Goal: Transaction & Acquisition: Purchase product/service

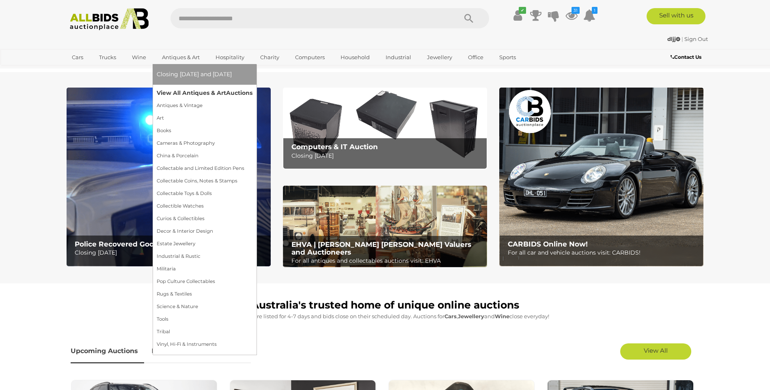
click at [192, 96] on link "View All Antiques & Art Auctions" at bounding box center [205, 93] width 96 height 13
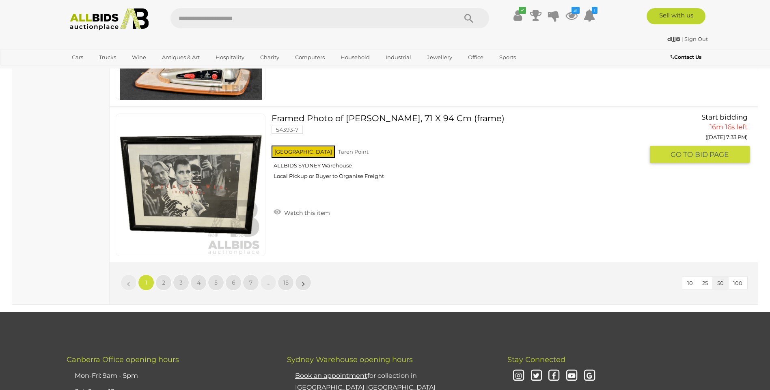
scroll to position [7792, 0]
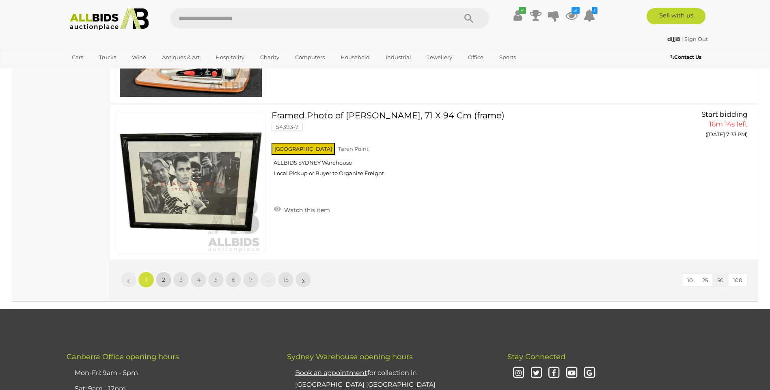
click at [163, 282] on span "2" at bounding box center [163, 279] width 3 height 7
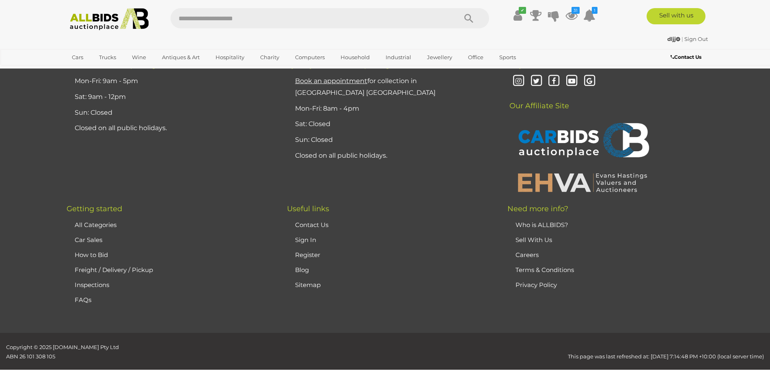
scroll to position [158, 0]
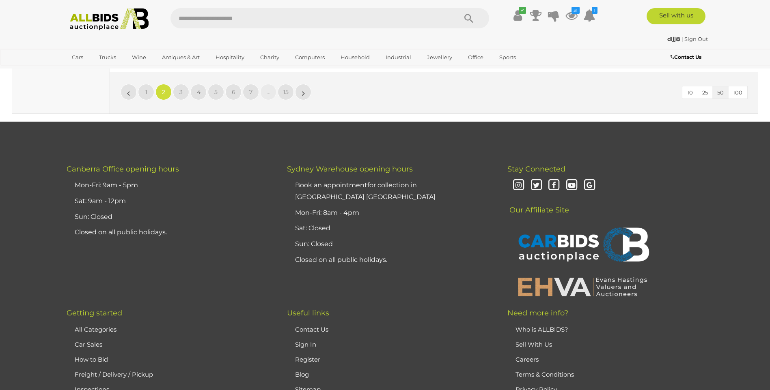
scroll to position [7922, 0]
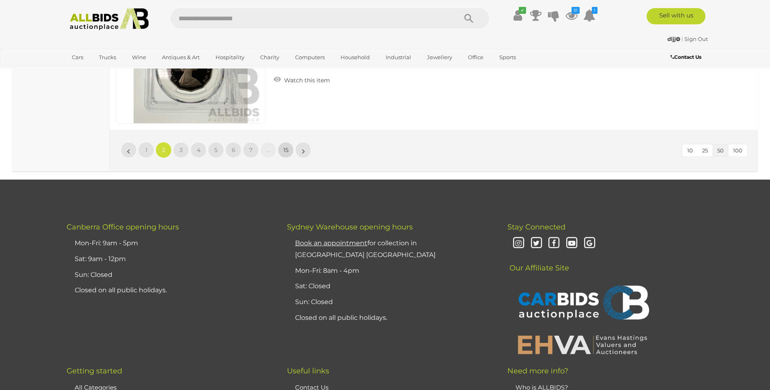
click at [284, 151] on span "15" at bounding box center [285, 150] width 5 height 7
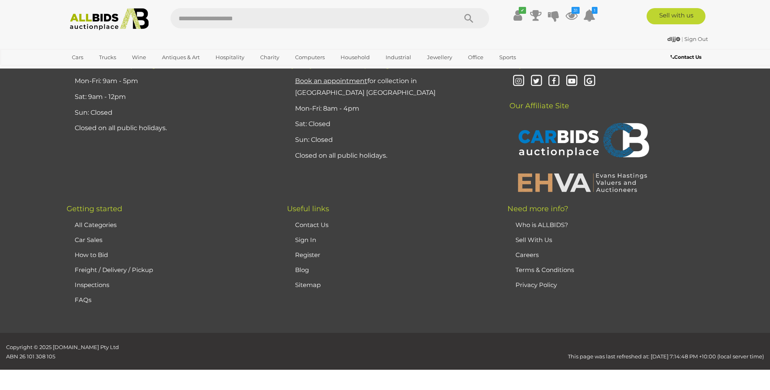
scroll to position [158, 0]
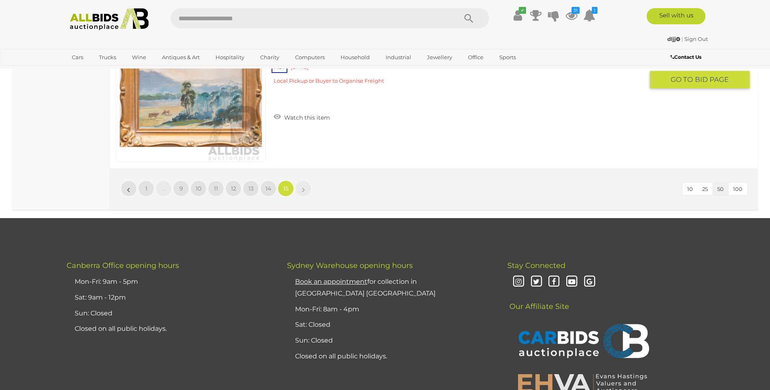
scroll to position [3324, 0]
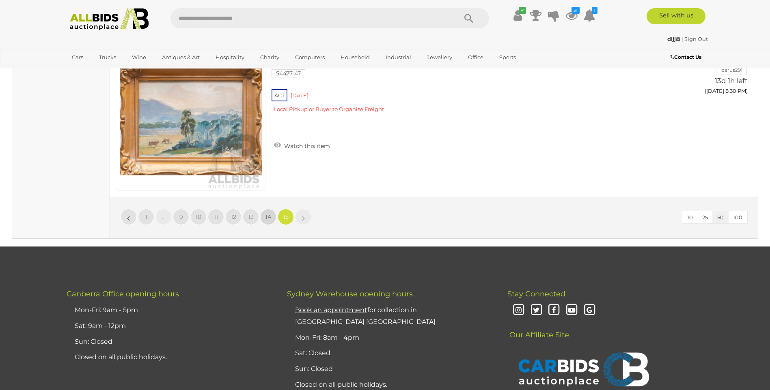
click at [263, 218] on link "14" at bounding box center [268, 217] width 16 height 16
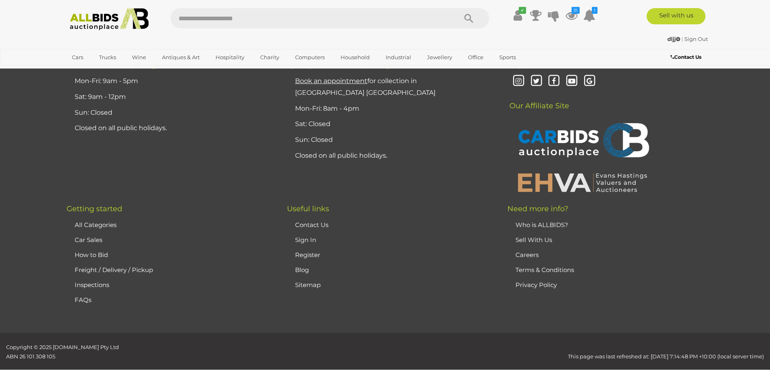
scroll to position [158, 0]
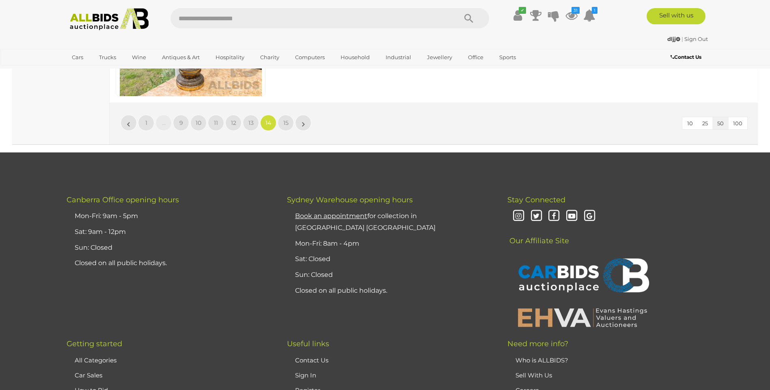
scroll to position [7869, 0]
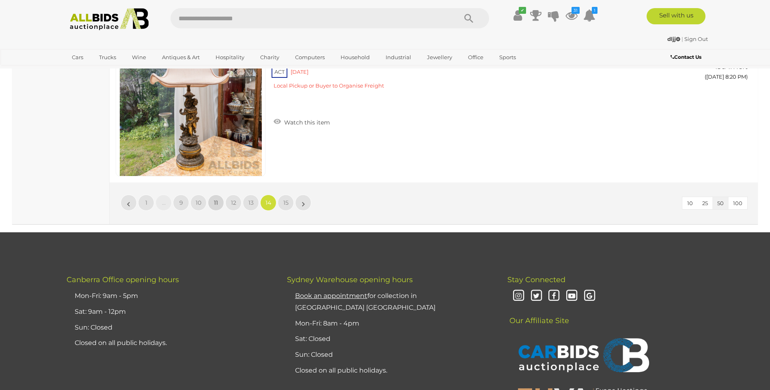
click at [216, 204] on span "11" at bounding box center [216, 202] width 4 height 7
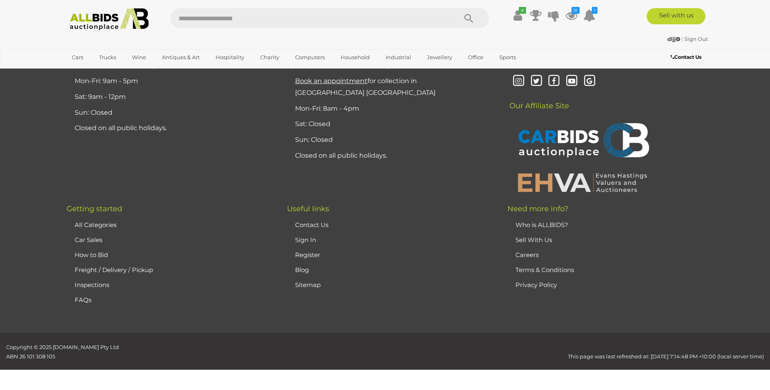
scroll to position [158, 0]
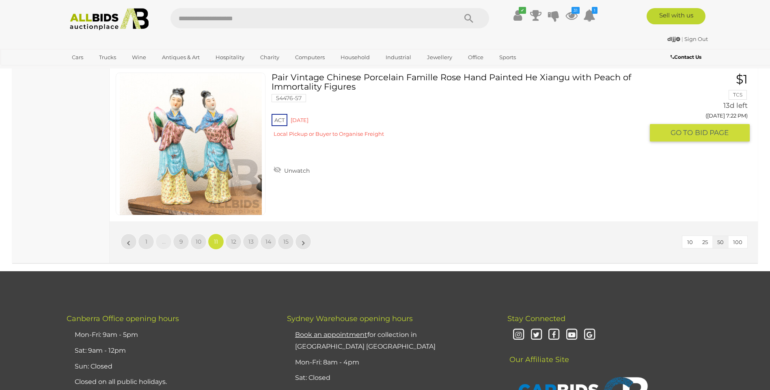
scroll to position [7828, 0]
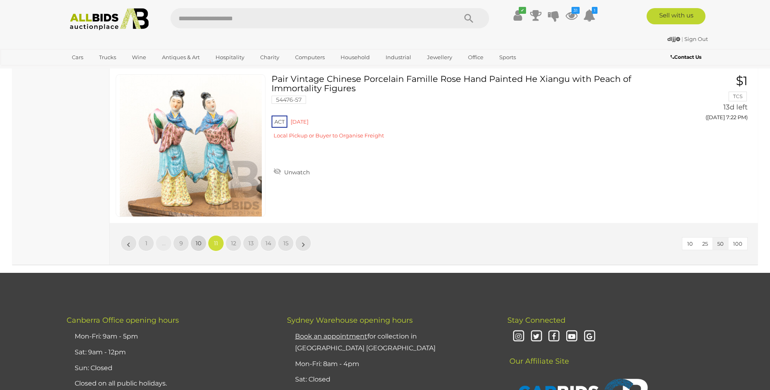
click at [196, 241] on span "10" at bounding box center [199, 243] width 6 height 7
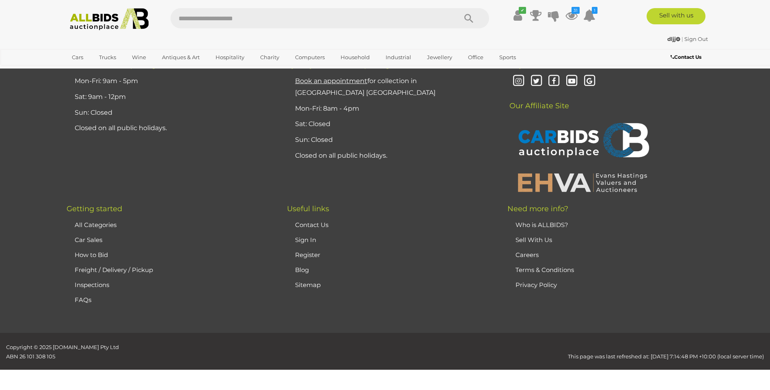
scroll to position [158, 0]
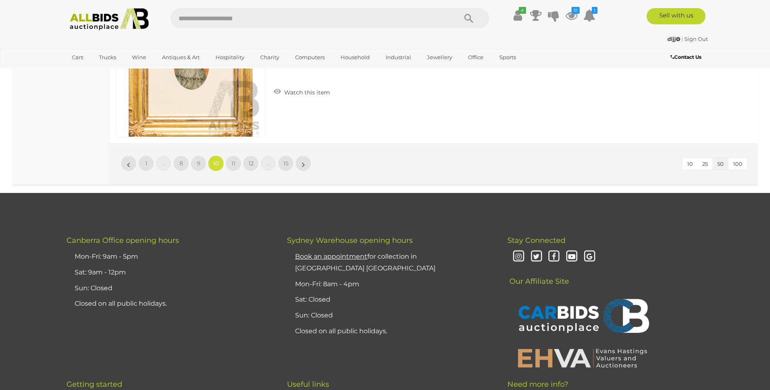
scroll to position [7881, 0]
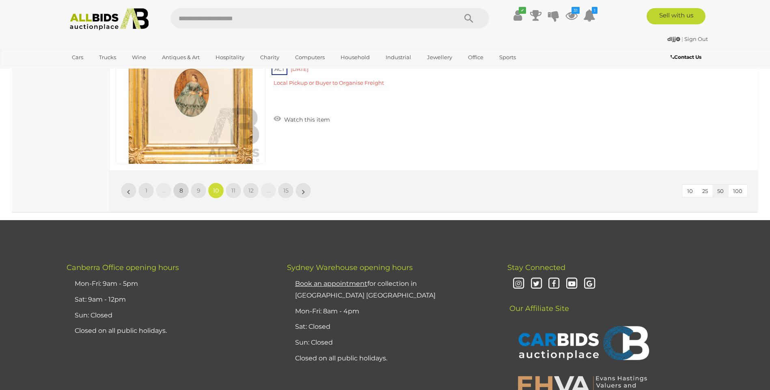
click at [187, 192] on link "8" at bounding box center [181, 191] width 16 height 16
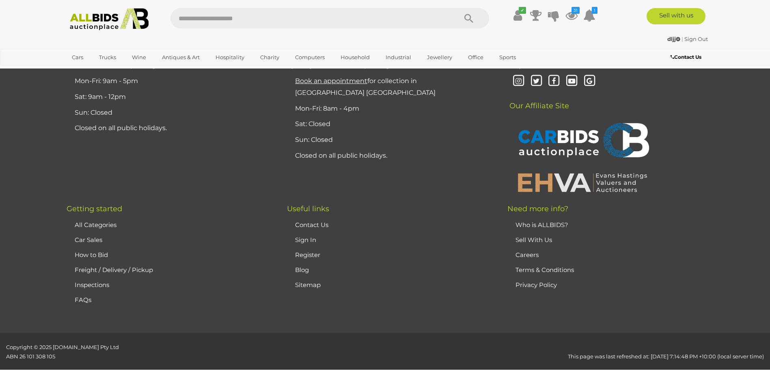
scroll to position [158, 0]
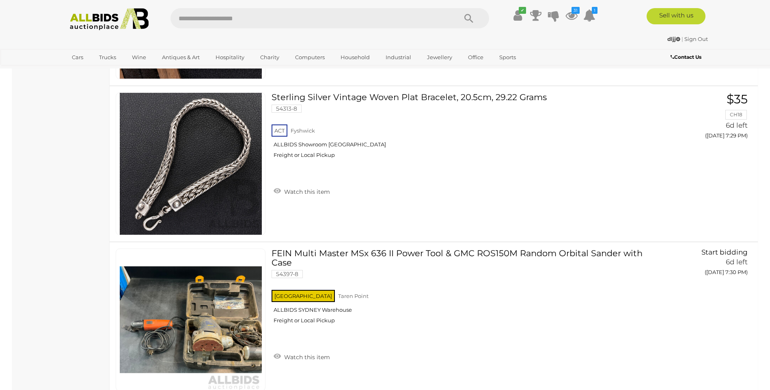
scroll to position [4054, 0]
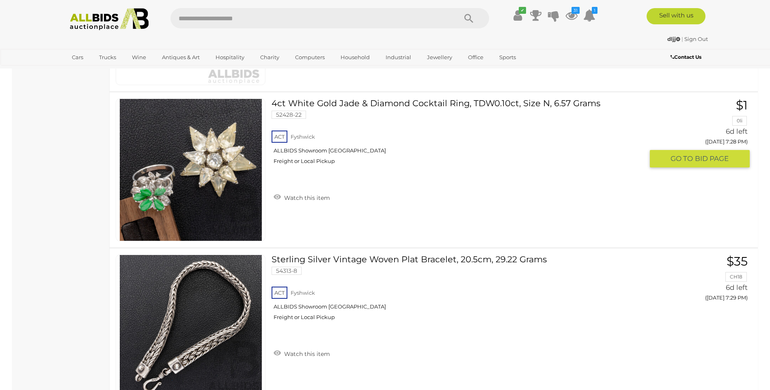
drag, startPoint x: 303, startPoint y: 194, endPoint x: 325, endPoint y: 190, distance: 21.8
click at [303, 194] on link "Watch this item" at bounding box center [301, 197] width 60 height 12
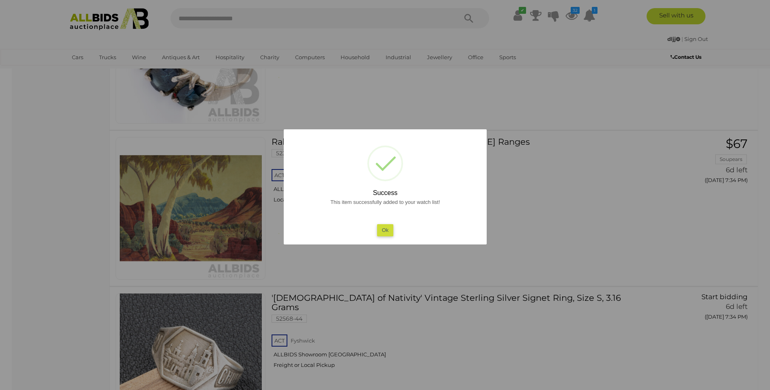
scroll to position [5312, 0]
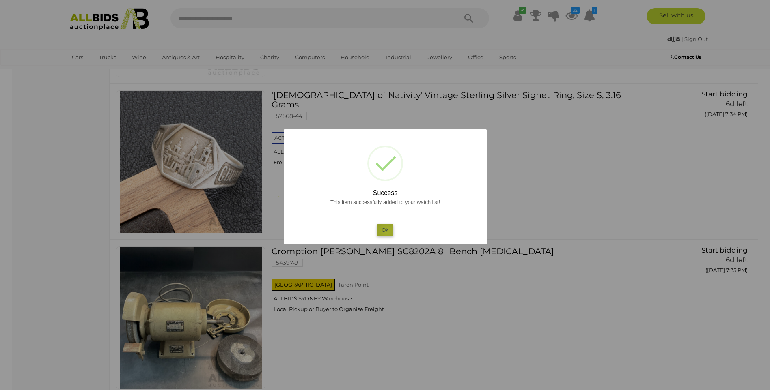
click at [387, 231] on button "Ok" at bounding box center [385, 230] width 17 height 12
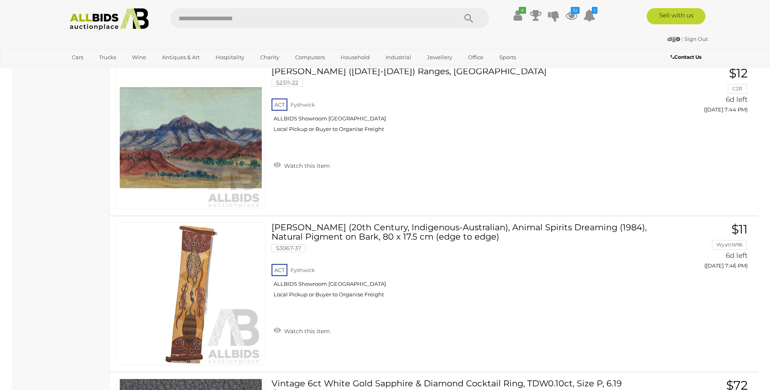
scroll to position [7747, 0]
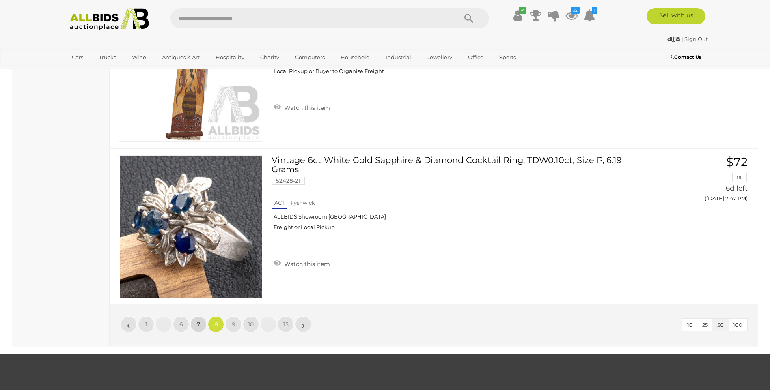
click at [196, 323] on link "7" at bounding box center [198, 325] width 16 height 16
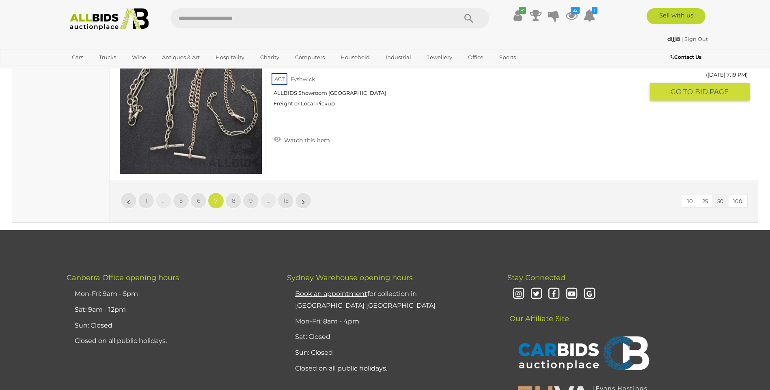
scroll to position [7909, 0]
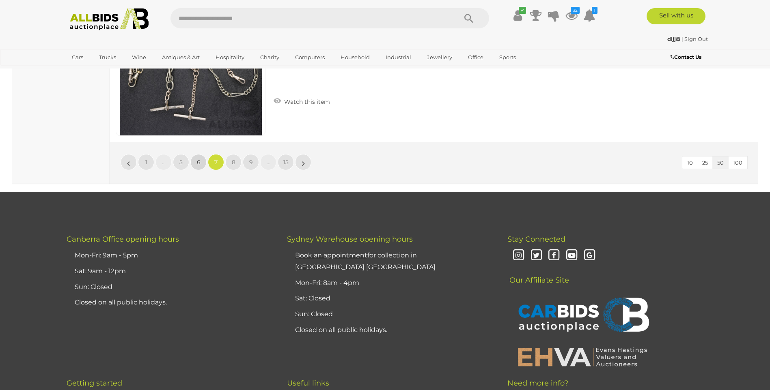
click at [198, 159] on span "6" at bounding box center [199, 162] width 4 height 7
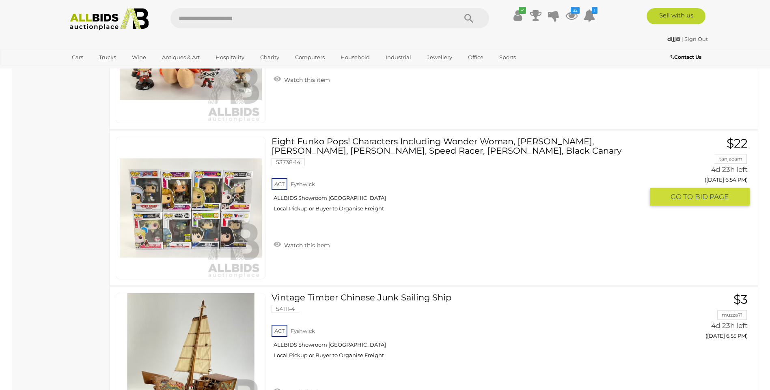
scroll to position [2837, 0]
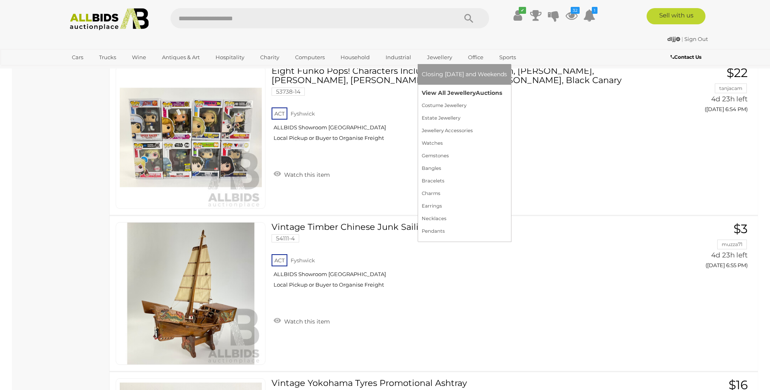
click at [432, 92] on link "View All Jewellery Auctions" at bounding box center [464, 93] width 85 height 13
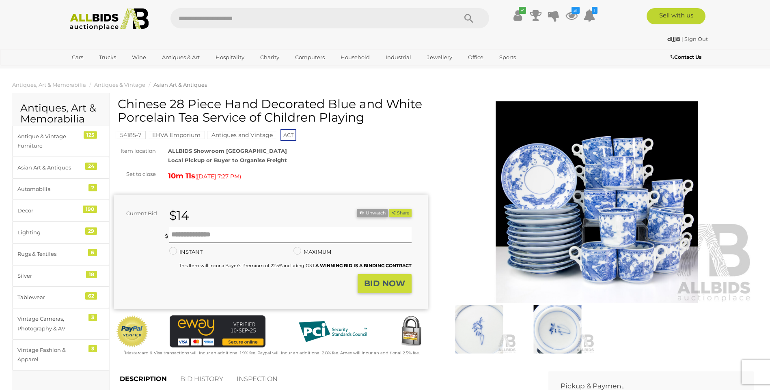
click at [478, 324] on img at bounding box center [479, 330] width 74 height 48
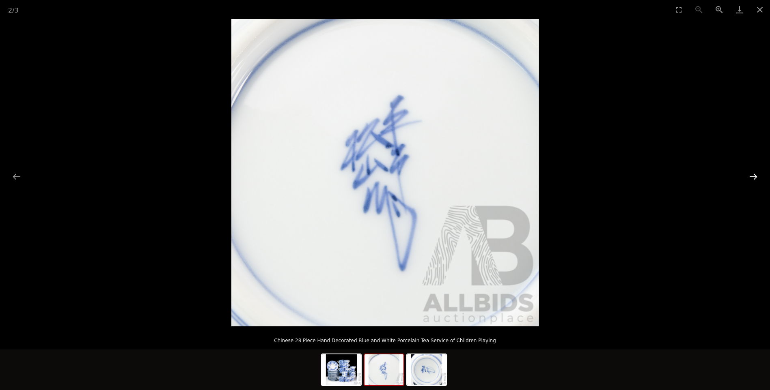
click at [755, 178] on button "Next slide" at bounding box center [753, 177] width 17 height 16
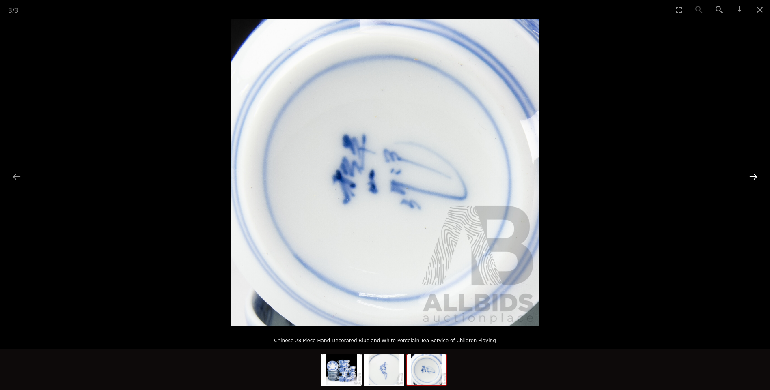
click at [755, 178] on button "Next slide" at bounding box center [753, 177] width 17 height 16
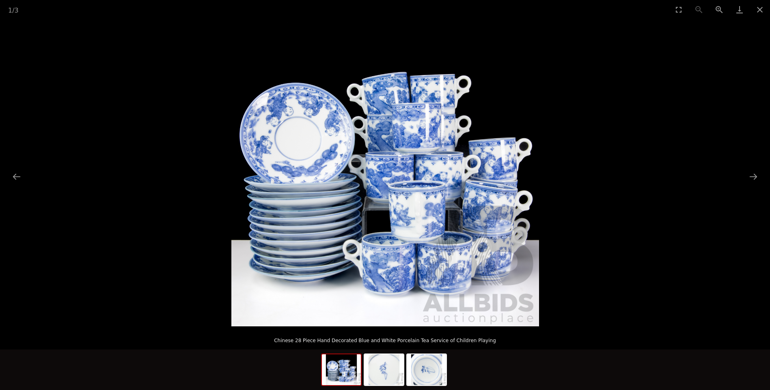
click at [416, 162] on img at bounding box center [385, 173] width 308 height 308
click at [760, 10] on button "Close gallery" at bounding box center [760, 9] width 20 height 19
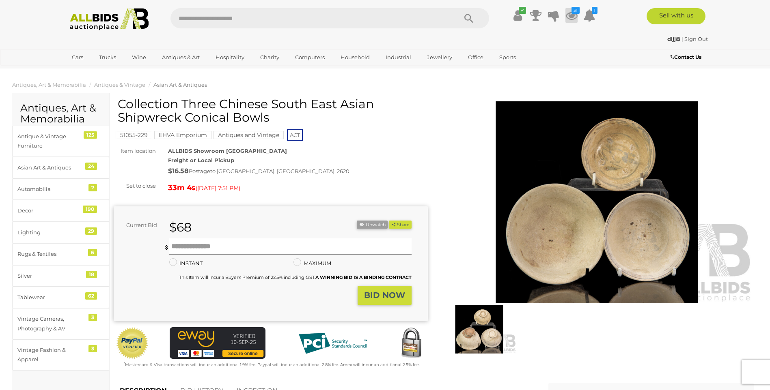
click at [569, 14] on icon at bounding box center [571, 15] width 12 height 15
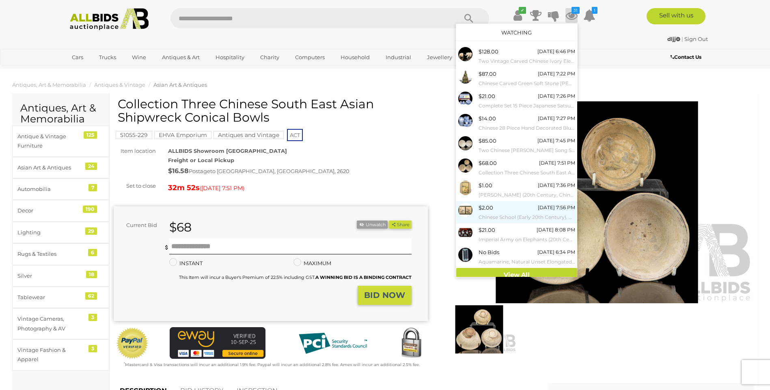
scroll to position [5, 0]
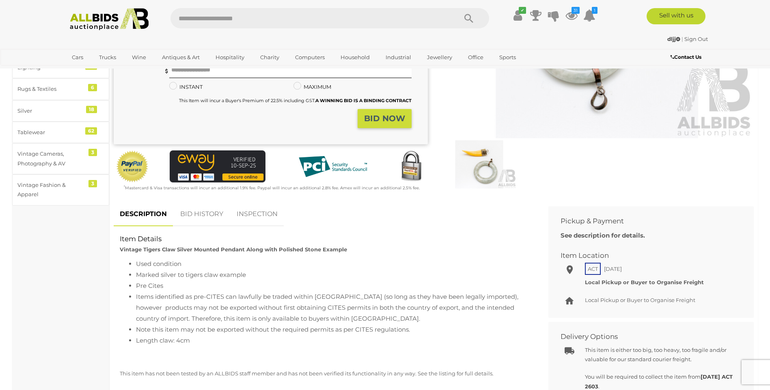
scroll to position [203, 0]
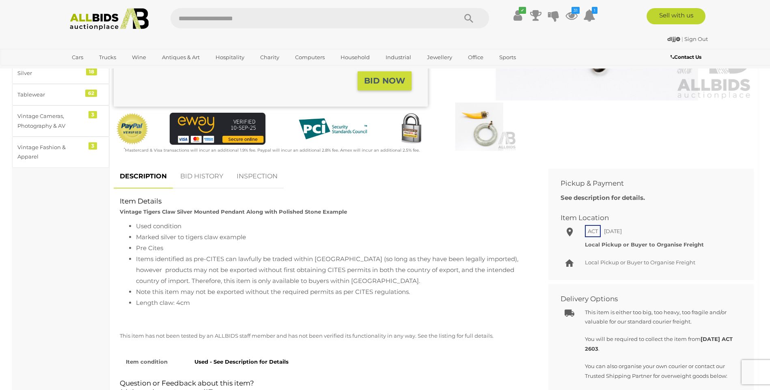
click at [199, 178] on link "BID HISTORY" at bounding box center [201, 177] width 55 height 24
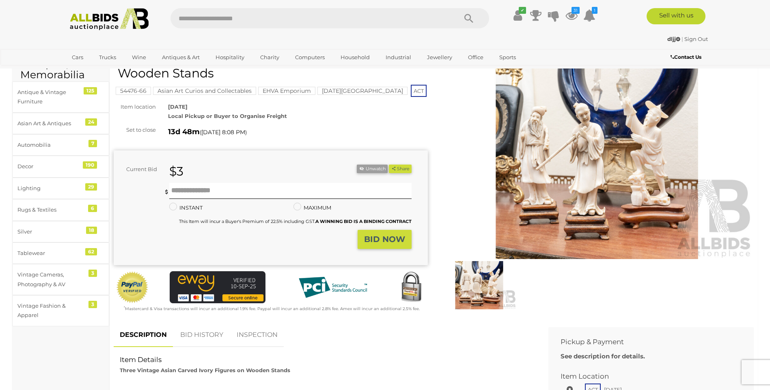
scroll to position [41, 0]
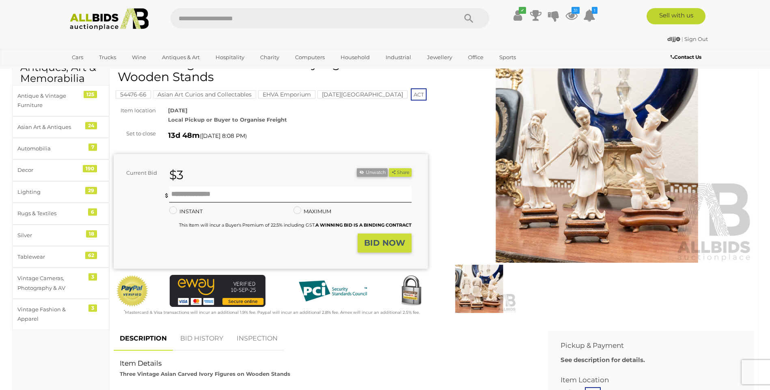
click at [588, 150] on img at bounding box center [597, 162] width 314 height 203
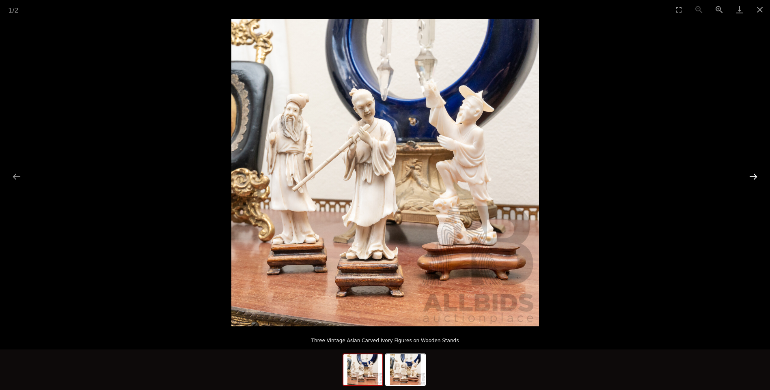
click at [749, 177] on button "Next slide" at bounding box center [753, 177] width 17 height 16
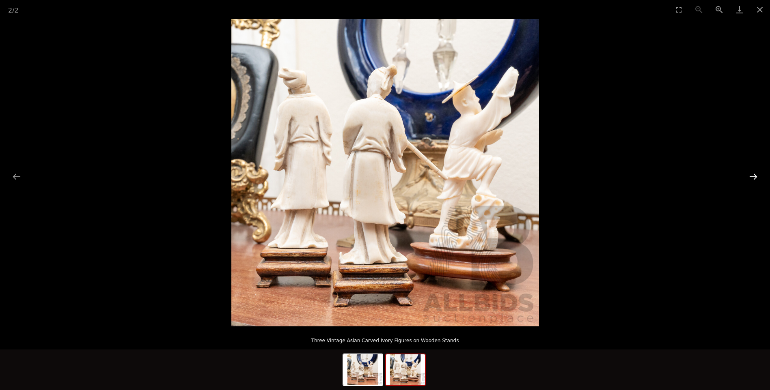
click at [746, 177] on button "Next slide" at bounding box center [753, 177] width 17 height 16
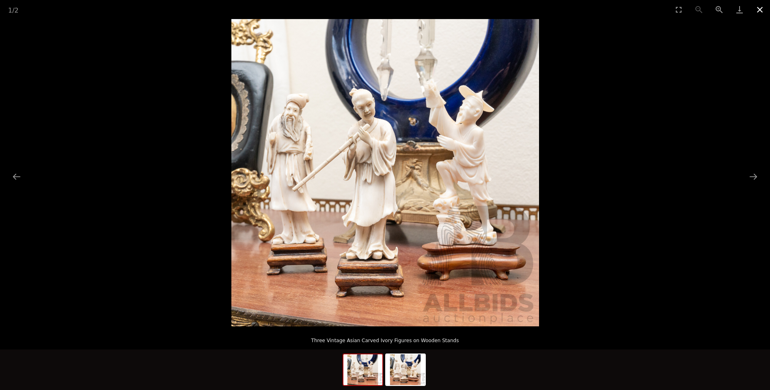
click at [762, 7] on button "Close gallery" at bounding box center [760, 9] width 20 height 19
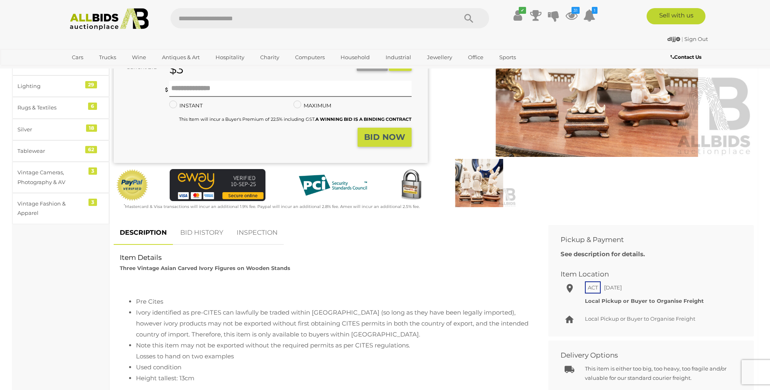
scroll to position [81, 0]
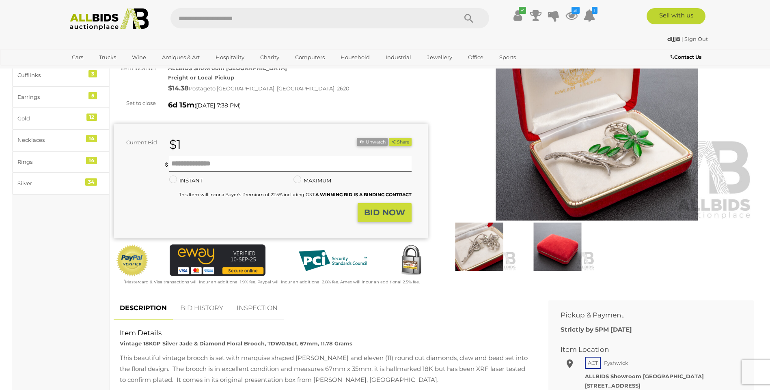
scroll to position [41, 0]
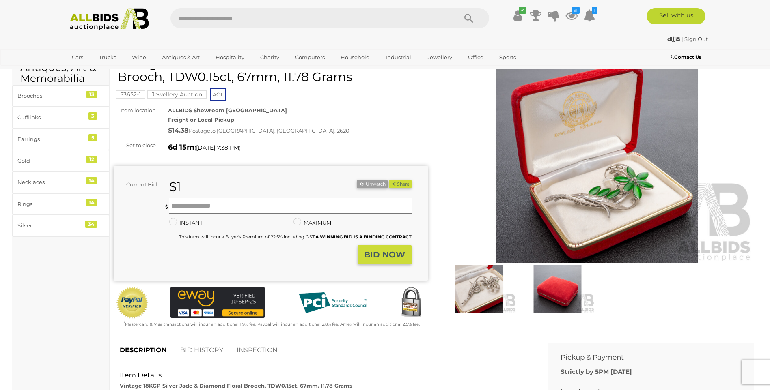
click at [571, 191] on img at bounding box center [597, 162] width 314 height 203
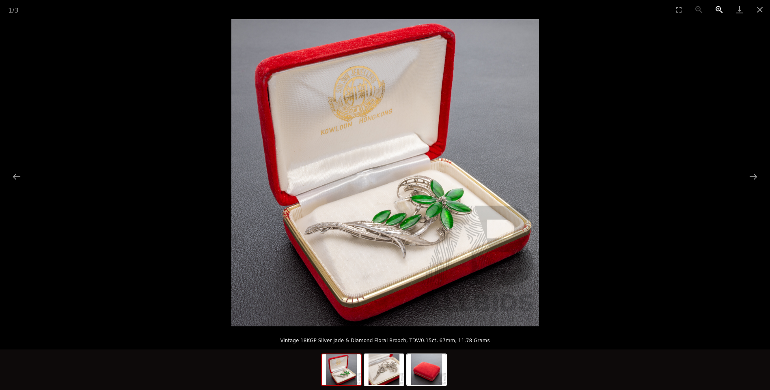
click at [721, 14] on button "Zoom in" at bounding box center [719, 9] width 20 height 19
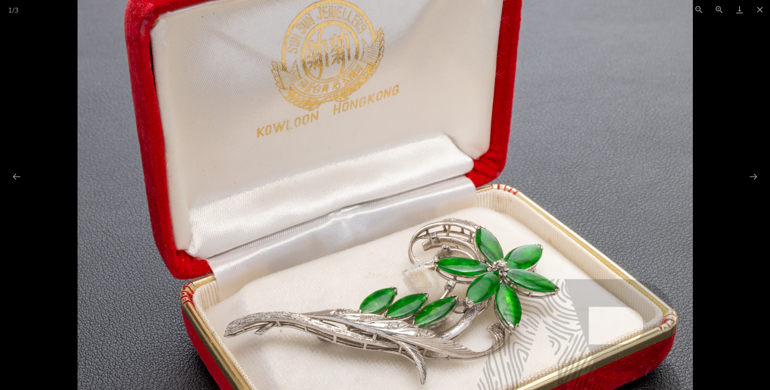
drag, startPoint x: 647, startPoint y: 84, endPoint x: 625, endPoint y: 135, distance: 55.6
click at [625, 135] on img at bounding box center [385, 213] width 615 height 615
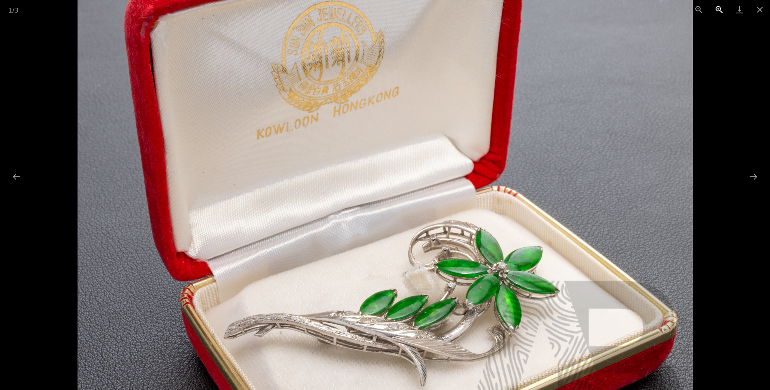
click at [716, 9] on button "Zoom in" at bounding box center [719, 9] width 20 height 19
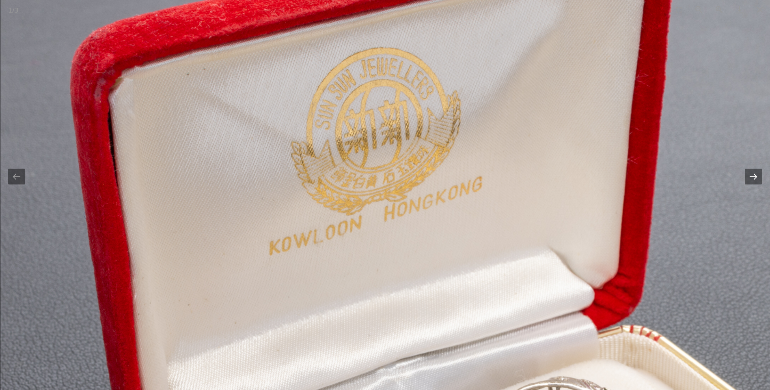
click at [760, 179] on button "Next slide" at bounding box center [753, 177] width 17 height 16
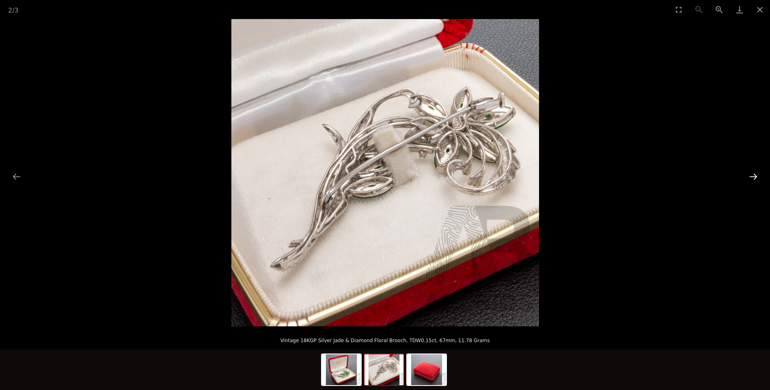
click at [760, 179] on button "Next slide" at bounding box center [753, 177] width 17 height 16
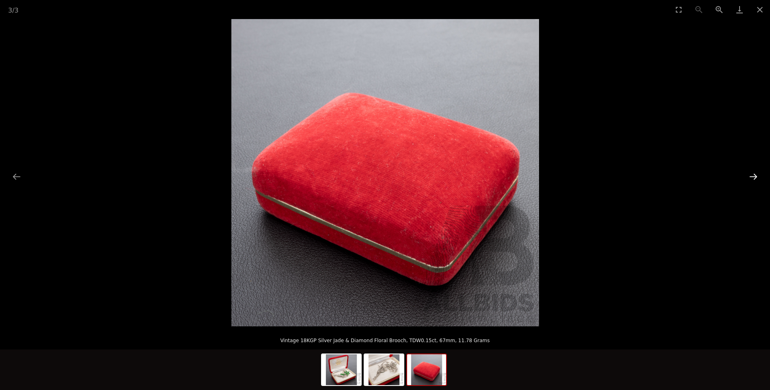
click at [760, 179] on button "Next slide" at bounding box center [753, 177] width 17 height 16
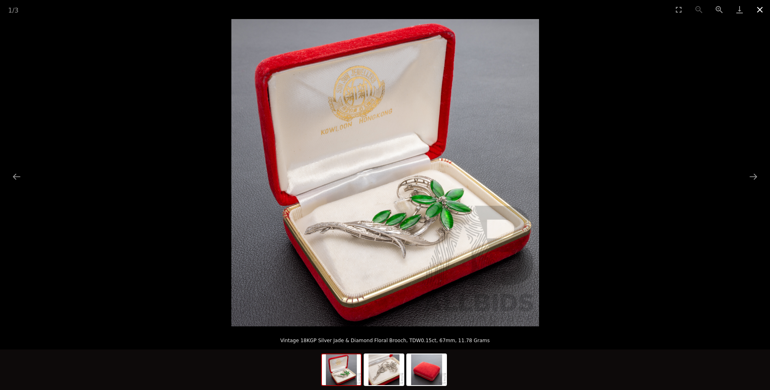
click at [759, 9] on button "Close gallery" at bounding box center [760, 9] width 20 height 19
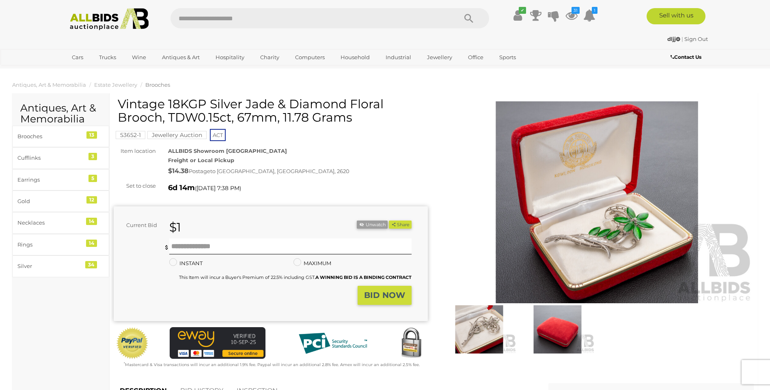
click at [624, 254] on img at bounding box center [597, 202] width 314 height 203
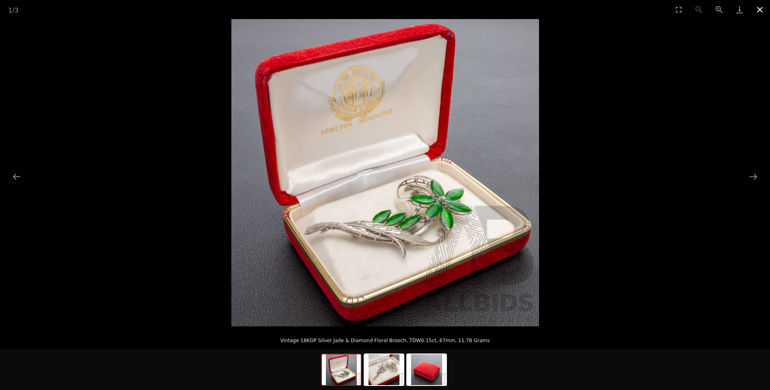
click at [763, 10] on button "Close gallery" at bounding box center [760, 9] width 20 height 19
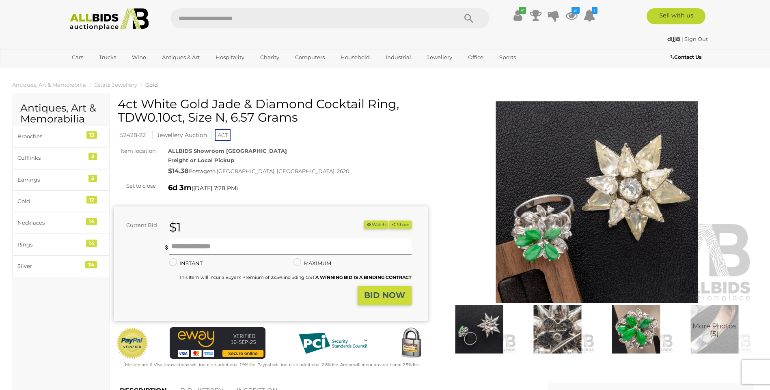
click at [602, 177] on img at bounding box center [597, 202] width 314 height 203
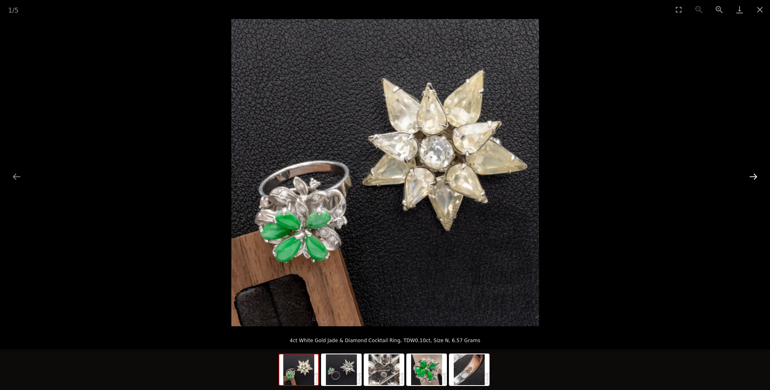
click at [751, 180] on button "Next slide" at bounding box center [753, 177] width 17 height 16
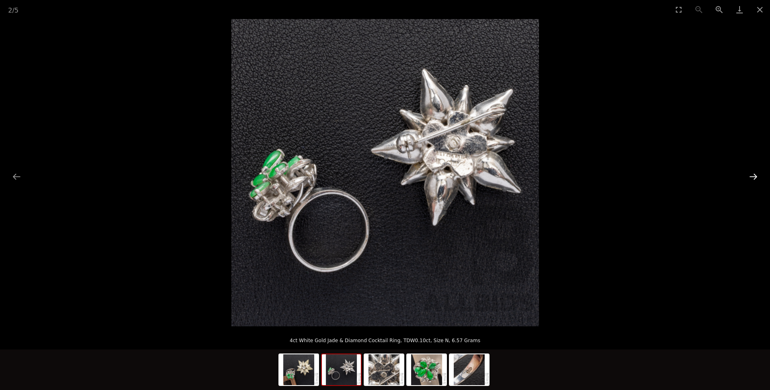
click at [751, 180] on button "Next slide" at bounding box center [753, 177] width 17 height 16
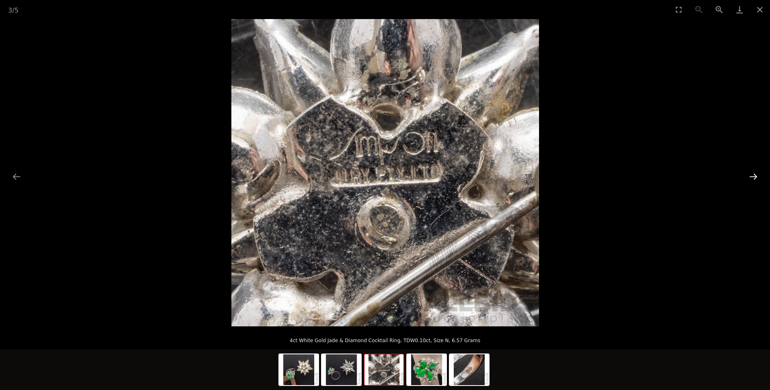
click at [751, 180] on button "Next slide" at bounding box center [753, 177] width 17 height 16
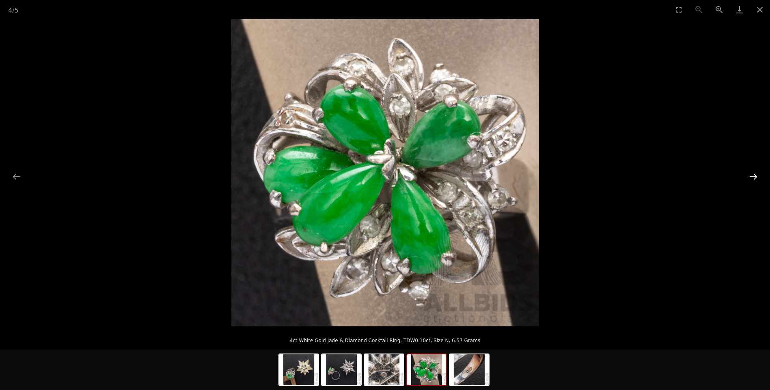
click at [751, 179] on button "Next slide" at bounding box center [753, 177] width 17 height 16
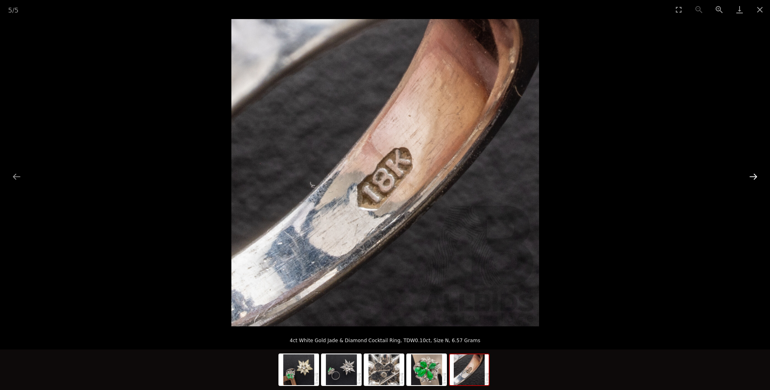
click at [751, 179] on button "Next slide" at bounding box center [753, 177] width 17 height 16
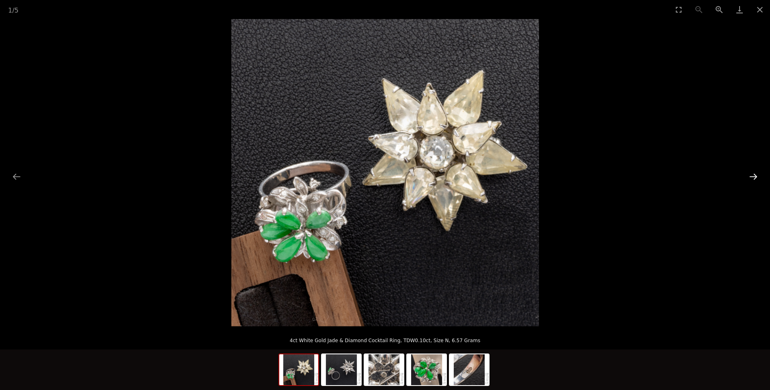
click at [751, 179] on button "Next slide" at bounding box center [753, 177] width 17 height 16
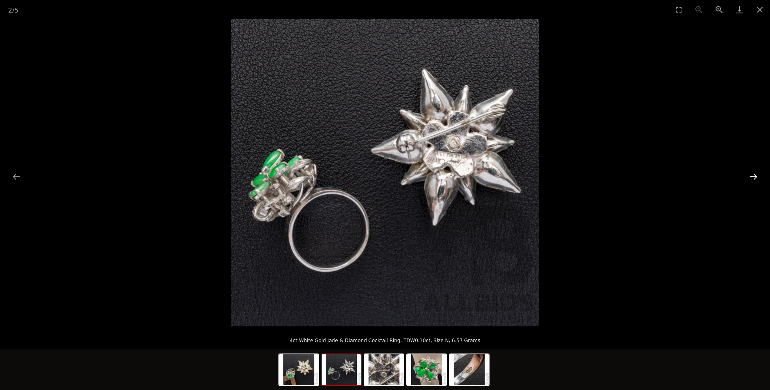
click at [751, 179] on button "Next slide" at bounding box center [753, 177] width 17 height 16
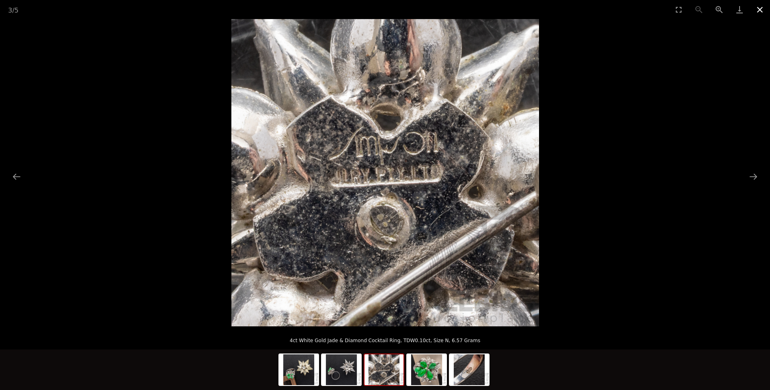
click at [760, 8] on button "Close gallery" at bounding box center [760, 9] width 20 height 19
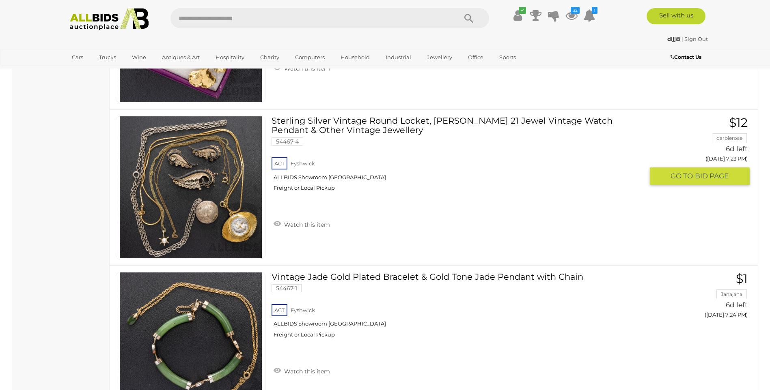
scroll to position [5317, 0]
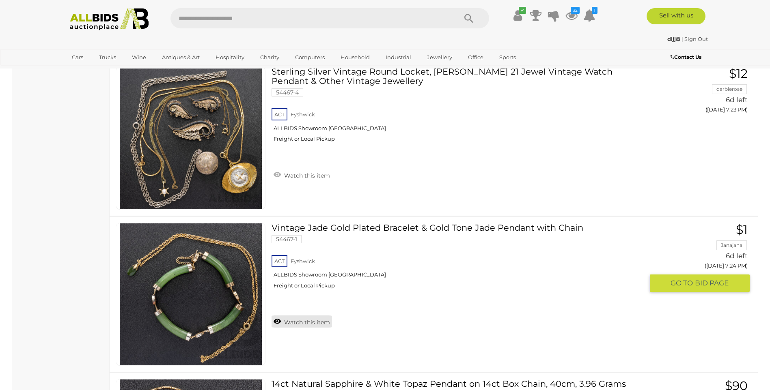
click at [318, 322] on link "Watch this item" at bounding box center [301, 322] width 60 height 12
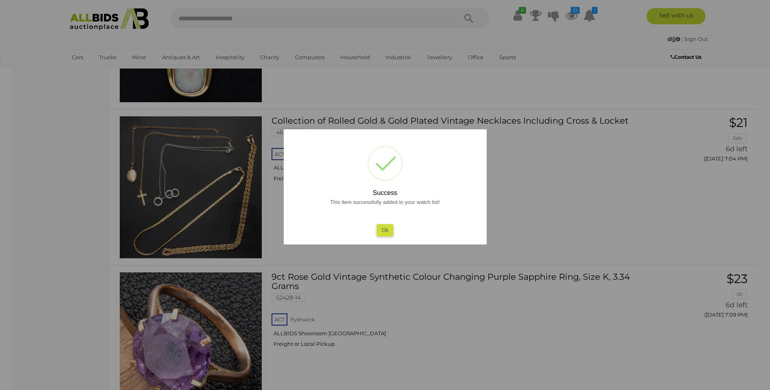
scroll to position [3978, 0]
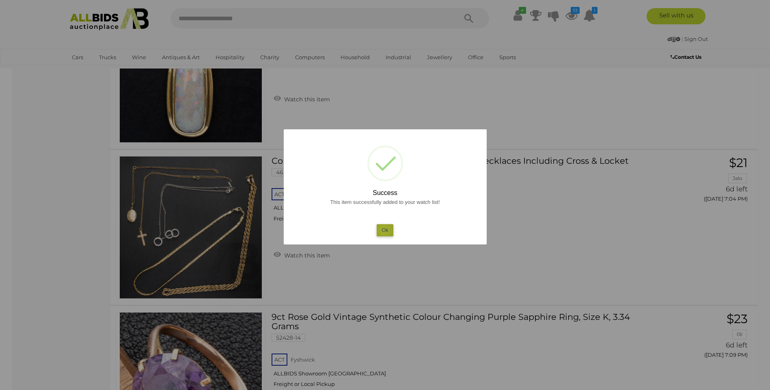
click at [384, 231] on button "Ok" at bounding box center [385, 230] width 17 height 12
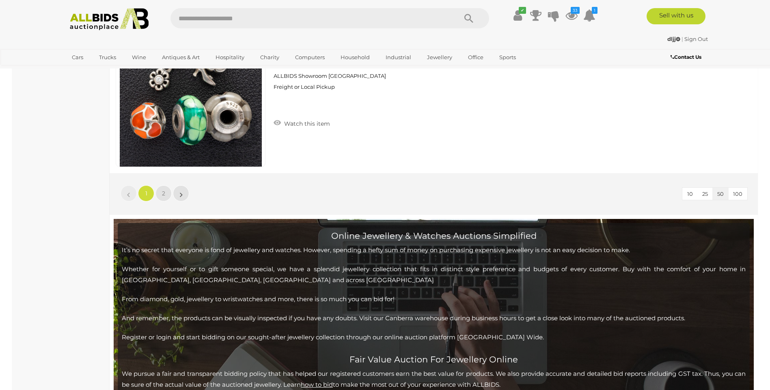
scroll to position [7792, 0]
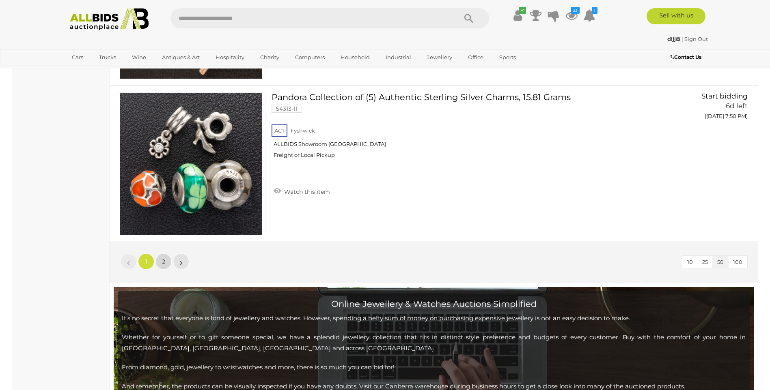
click at [165, 265] on link "2" at bounding box center [163, 262] width 16 height 16
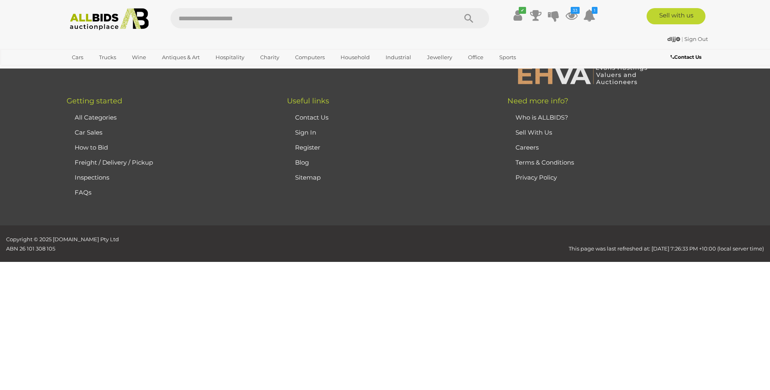
scroll to position [140, 0]
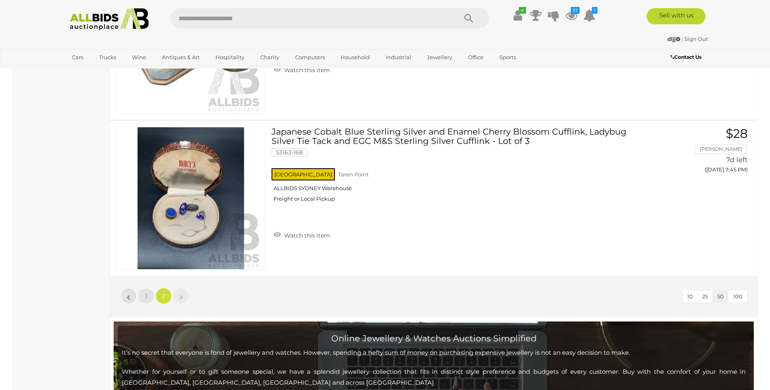
scroll to position [1317, 0]
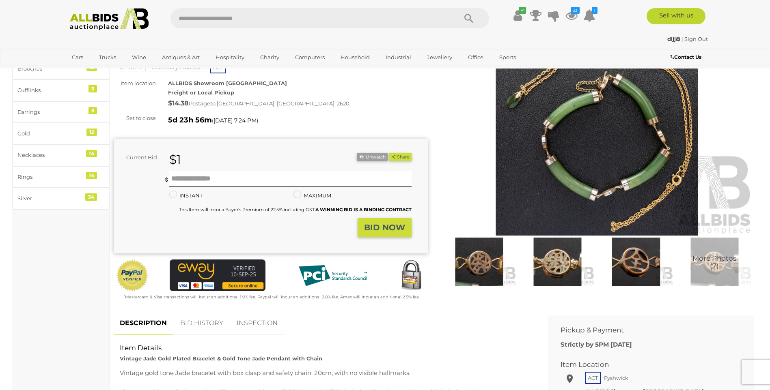
scroll to position [162, 0]
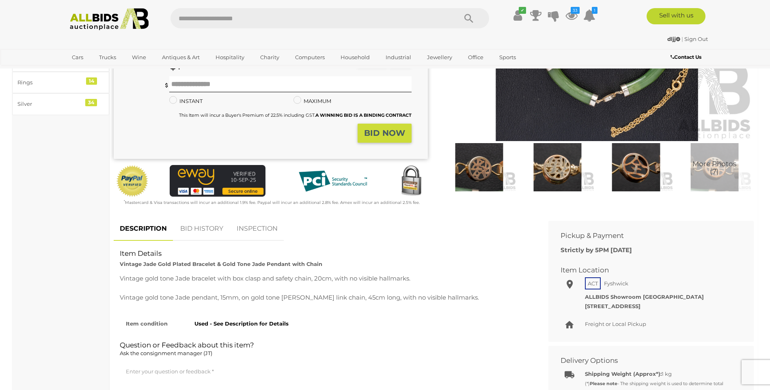
click at [589, 101] on img at bounding box center [597, 40] width 314 height 203
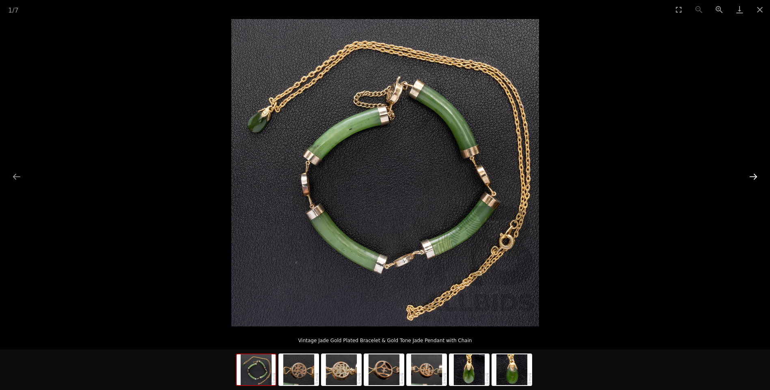
click at [752, 176] on button "Next slide" at bounding box center [753, 177] width 17 height 16
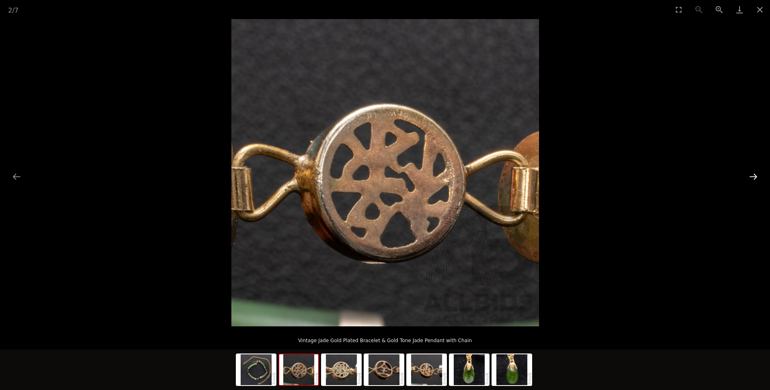
click at [753, 176] on button "Next slide" at bounding box center [753, 177] width 17 height 16
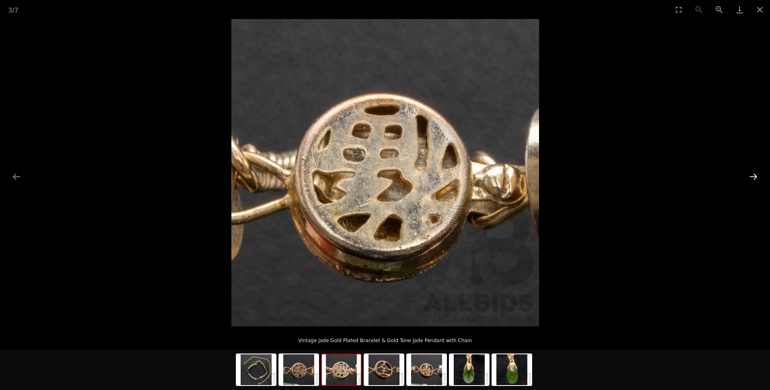
click at [751, 176] on button "Next slide" at bounding box center [753, 177] width 17 height 16
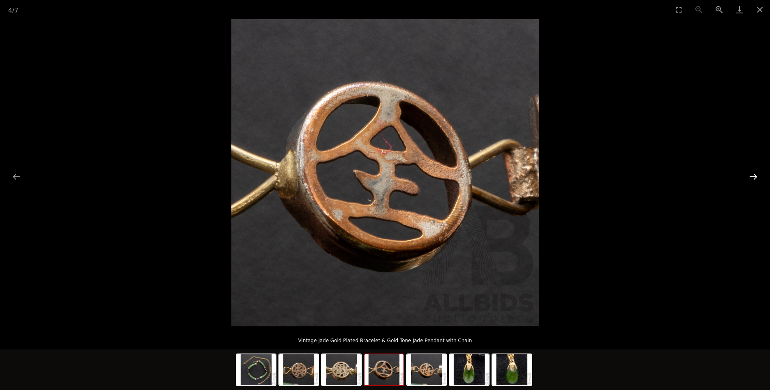
click at [751, 176] on button "Next slide" at bounding box center [753, 177] width 17 height 16
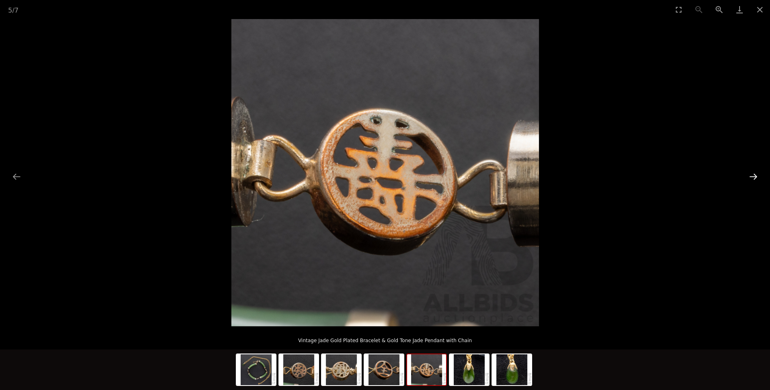
click at [751, 176] on button "Next slide" at bounding box center [753, 177] width 17 height 16
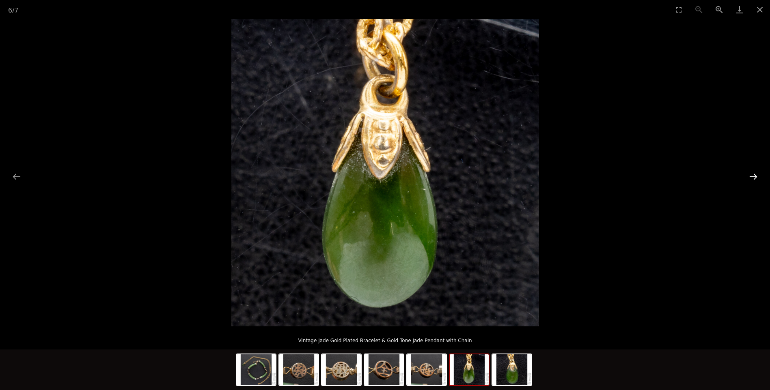
click at [751, 176] on button "Next slide" at bounding box center [753, 177] width 17 height 16
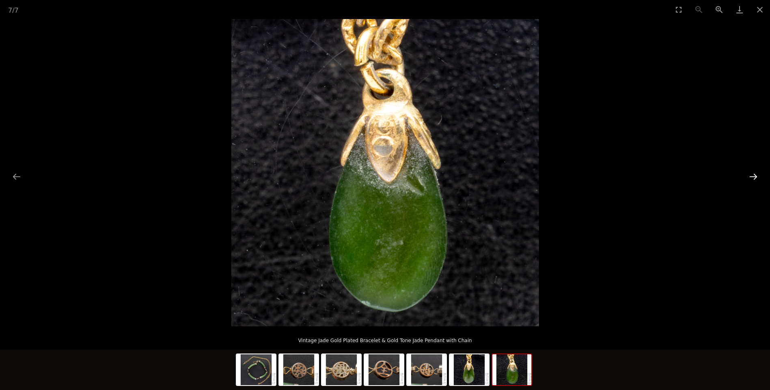
click at [751, 176] on button "Next slide" at bounding box center [753, 177] width 17 height 16
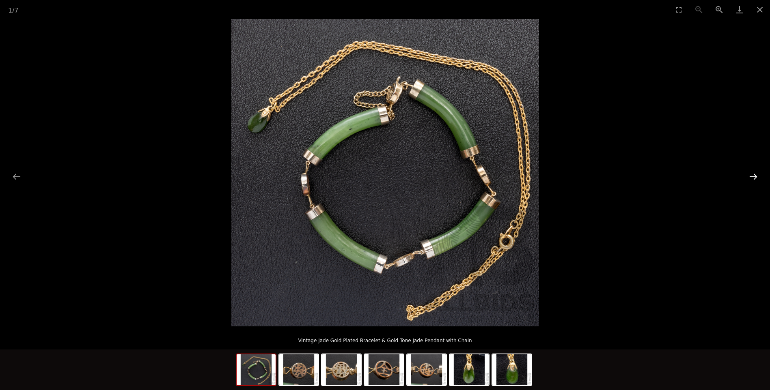
click at [747, 175] on button "Next slide" at bounding box center [753, 177] width 17 height 16
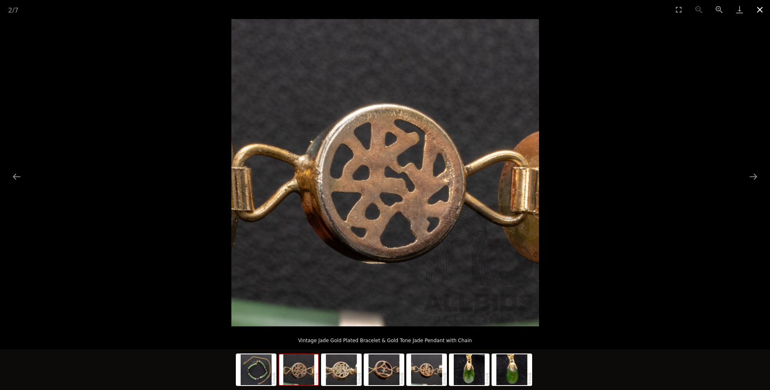
click at [753, 6] on button "Close gallery" at bounding box center [760, 9] width 20 height 19
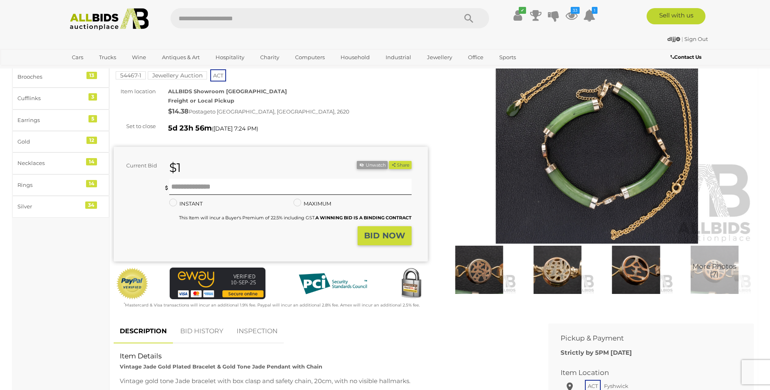
scroll to position [81, 0]
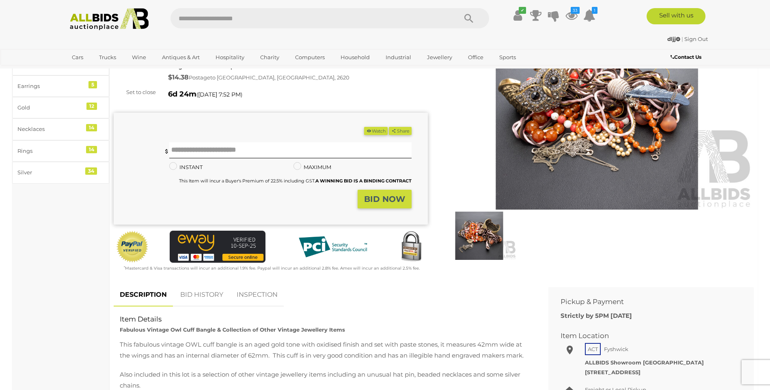
scroll to position [162, 0]
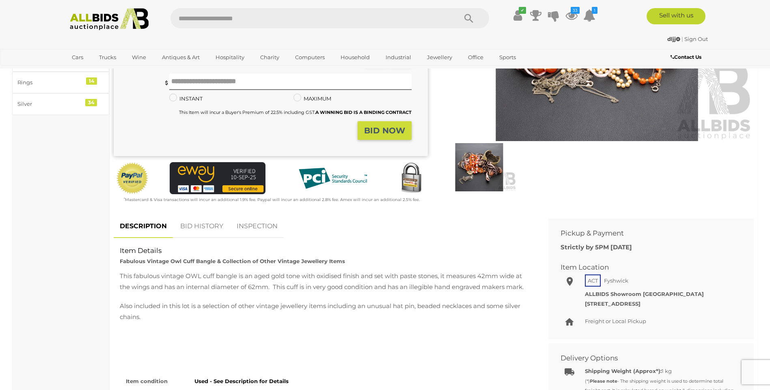
click at [601, 82] on img at bounding box center [597, 40] width 314 height 203
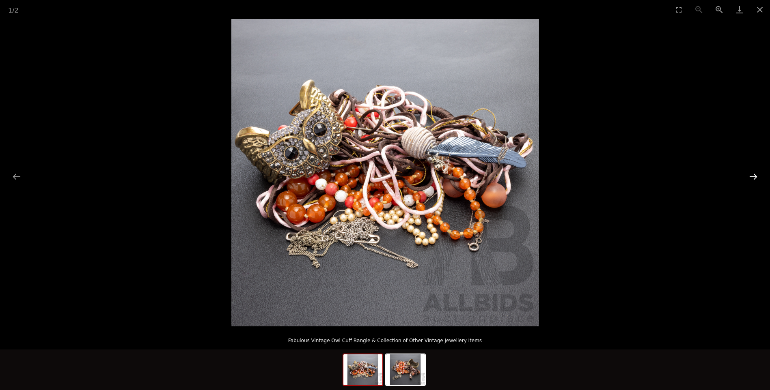
click at [751, 174] on button "Next slide" at bounding box center [753, 177] width 17 height 16
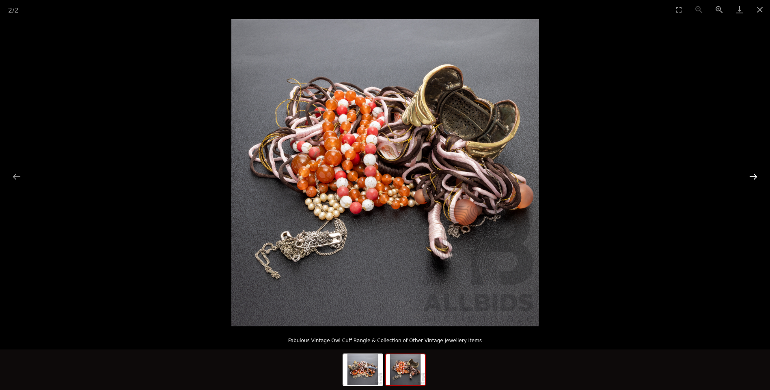
click at [748, 174] on button "Next slide" at bounding box center [753, 177] width 17 height 16
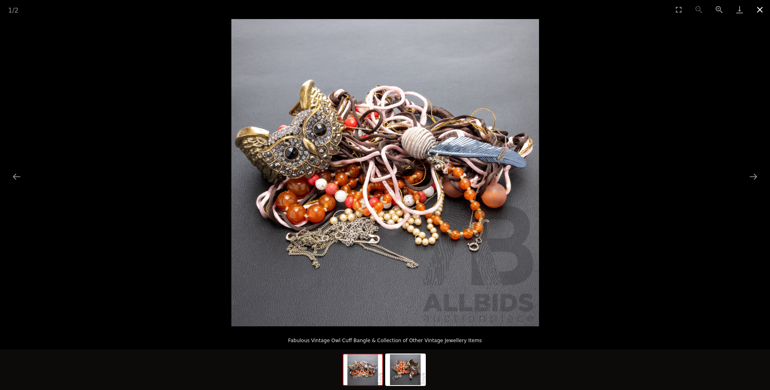
click at [758, 11] on button "Close gallery" at bounding box center [760, 9] width 20 height 19
